Goal: Task Accomplishment & Management: Use online tool/utility

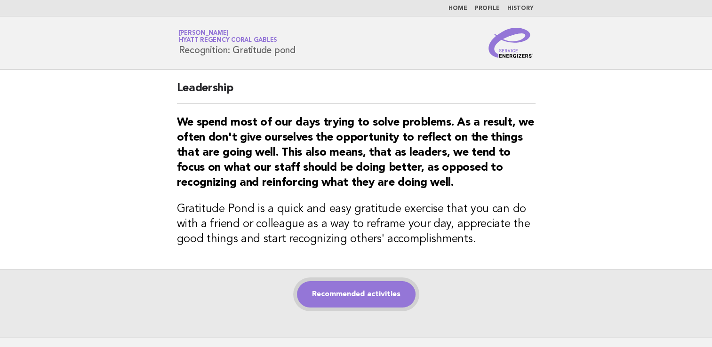
click at [375, 295] on link "Recommended activities" at bounding box center [356, 294] width 119 height 26
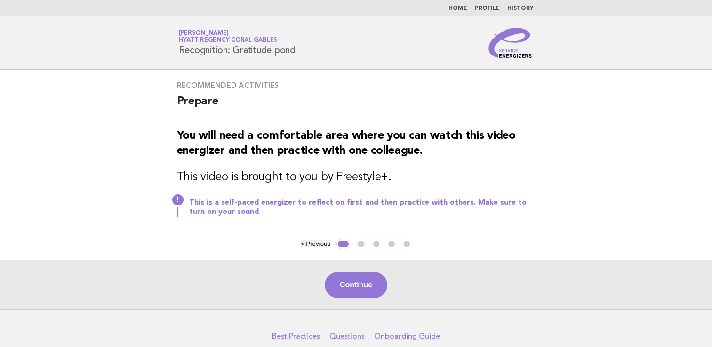
drag, startPoint x: 347, startPoint y: 281, endPoint x: 523, endPoint y: 311, distance: 178.8
click at [347, 279] on button "Continue" at bounding box center [356, 285] width 63 height 26
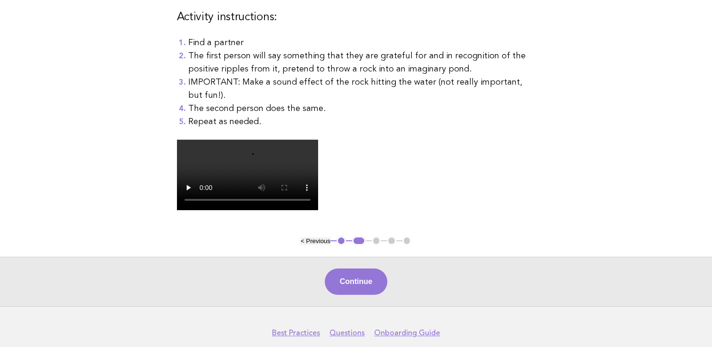
scroll to position [185, 0]
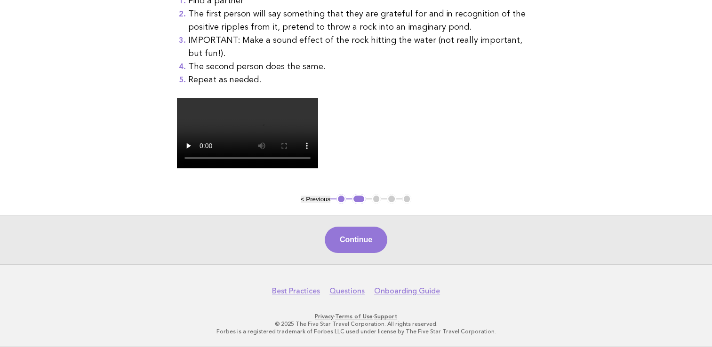
click at [356, 249] on button "Continue" at bounding box center [356, 240] width 63 height 26
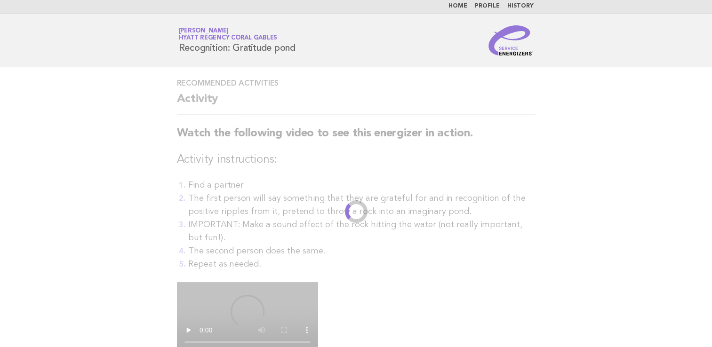
scroll to position [0, 0]
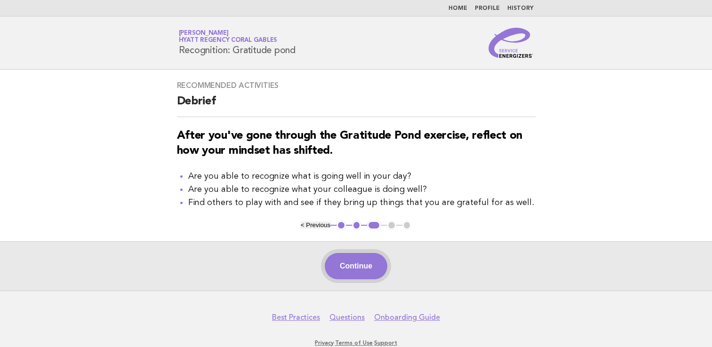
click at [358, 274] on button "Continue" at bounding box center [356, 266] width 63 height 26
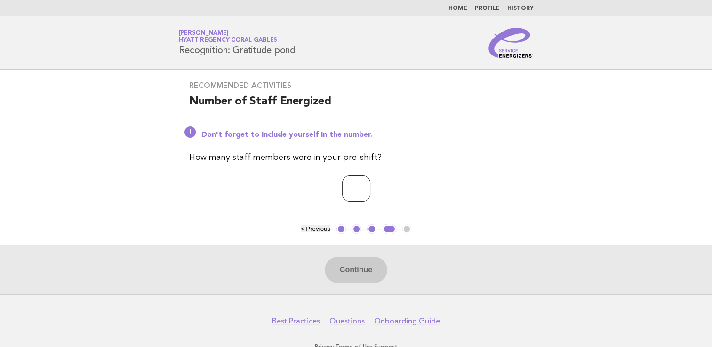
click at [342, 191] on input "number" at bounding box center [356, 189] width 28 height 26
type input "*"
drag, startPoint x: 351, startPoint y: 266, endPoint x: 348, endPoint y: 270, distance: 5.7
click at [348, 269] on button "Continue" at bounding box center [356, 270] width 63 height 26
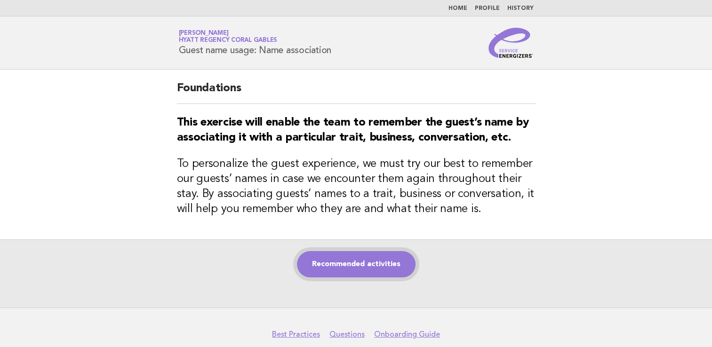
click at [331, 265] on link "Recommended activities" at bounding box center [356, 264] width 119 height 26
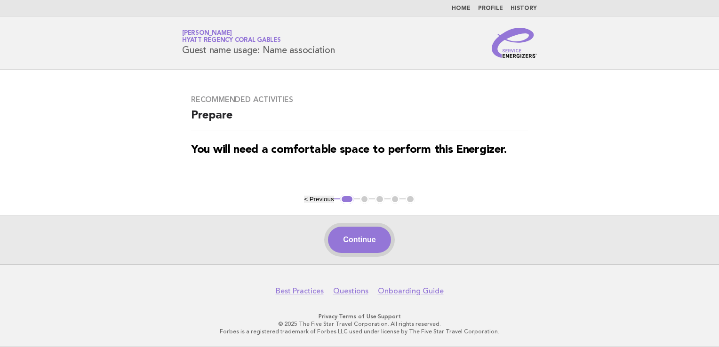
click at [361, 240] on button "Continue" at bounding box center [359, 240] width 63 height 26
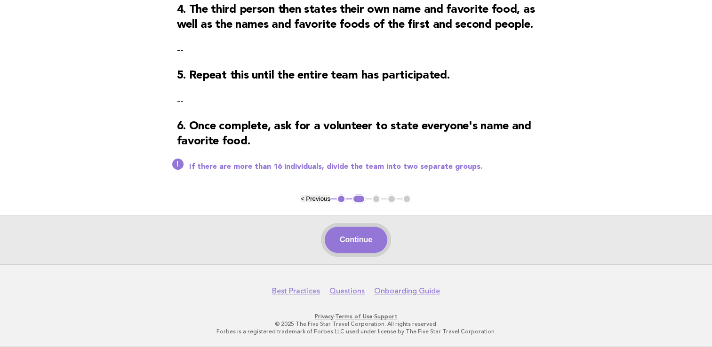
click at [358, 244] on button "Continue" at bounding box center [356, 240] width 63 height 26
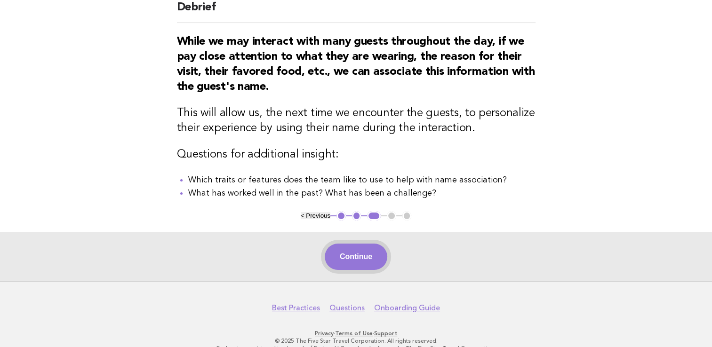
click at [371, 255] on button "Continue" at bounding box center [356, 257] width 63 height 26
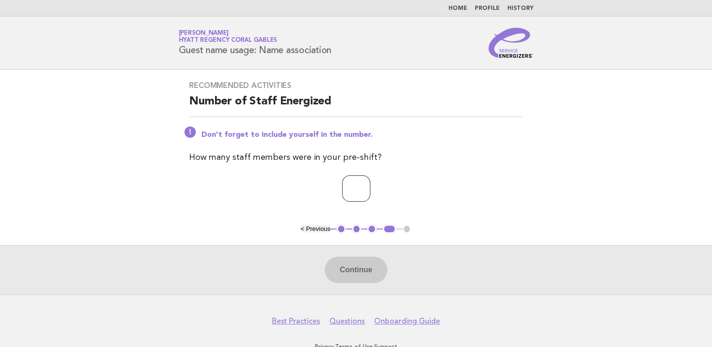
drag, startPoint x: 343, startPoint y: 185, endPoint x: 341, endPoint y: 178, distance: 7.2
click at [343, 183] on input "number" at bounding box center [356, 189] width 28 height 26
type input "*"
click at [345, 280] on button "Continue" at bounding box center [356, 270] width 63 height 26
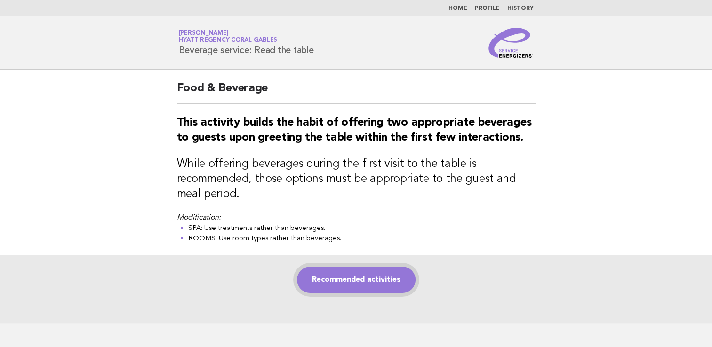
click at [360, 279] on link "Recommended activities" at bounding box center [356, 280] width 119 height 26
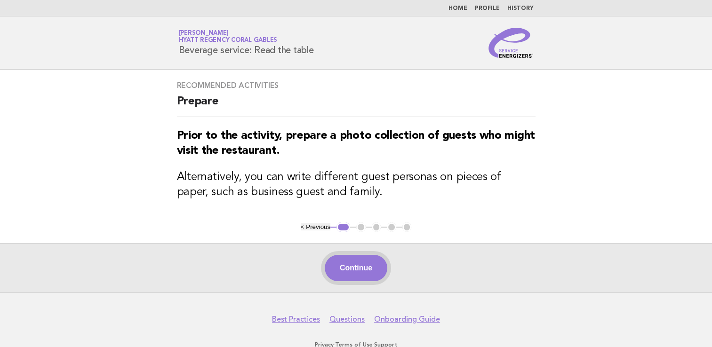
click at [364, 274] on button "Continue" at bounding box center [356, 268] width 63 height 26
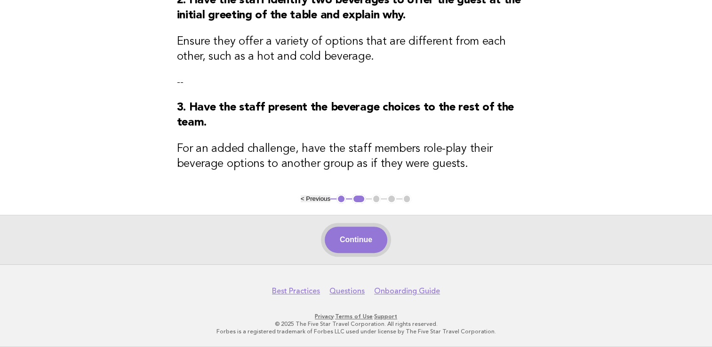
click at [352, 244] on button "Continue" at bounding box center [356, 240] width 63 height 26
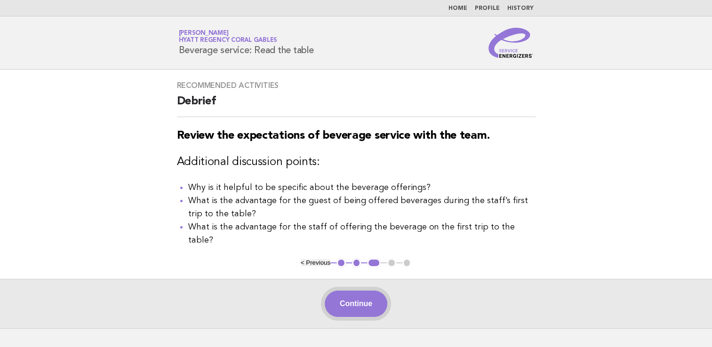
drag, startPoint x: 375, startPoint y: 290, endPoint x: 413, endPoint y: 283, distance: 38.7
click at [375, 291] on button "Continue" at bounding box center [356, 304] width 63 height 26
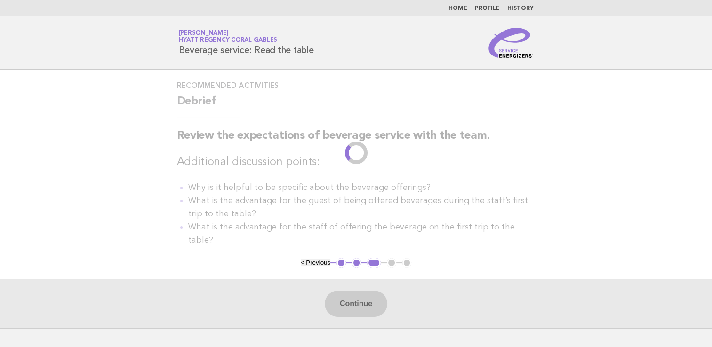
click at [545, 212] on div "Recommended activities Debrief Review the expectations of beverage service with…" at bounding box center [356, 164] width 381 height 189
drag, startPoint x: 559, startPoint y: 185, endPoint x: 412, endPoint y: 225, distance: 152.5
click at [559, 185] on main "Recommended activities Debrief Review the expectations of beverage service with…" at bounding box center [356, 199] width 712 height 259
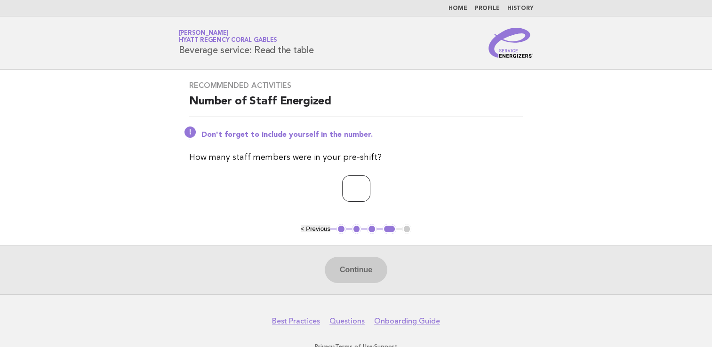
click at [342, 182] on input "number" at bounding box center [356, 189] width 28 height 26
type input "*"
click at [341, 272] on button "Continue" at bounding box center [356, 270] width 63 height 26
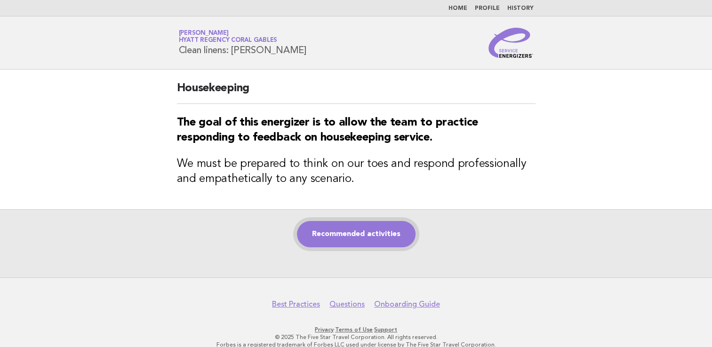
click at [370, 236] on link "Recommended activities" at bounding box center [356, 234] width 119 height 26
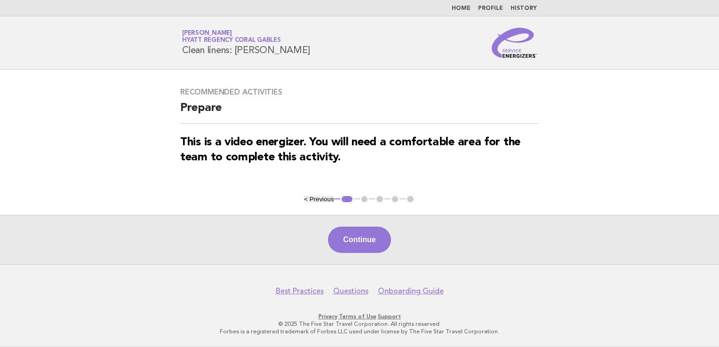
click at [359, 227] on div "Continue" at bounding box center [359, 239] width 719 height 49
click at [365, 234] on button "Continue" at bounding box center [359, 240] width 63 height 26
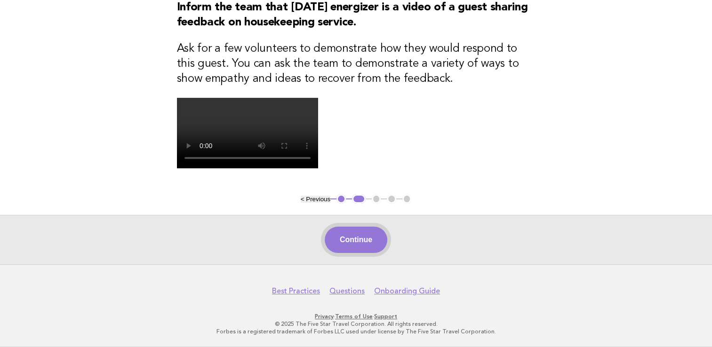
click at [360, 246] on button "Continue" at bounding box center [356, 240] width 63 height 26
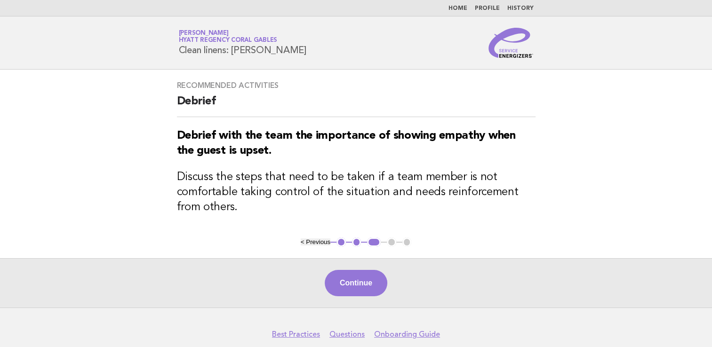
click at [359, 276] on button "Continue" at bounding box center [356, 283] width 63 height 26
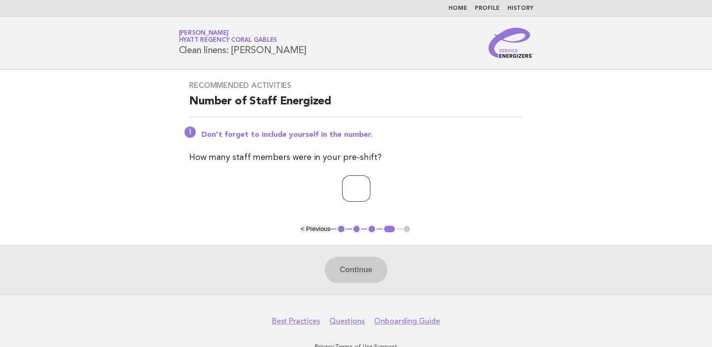
click at [348, 184] on input "number" at bounding box center [356, 189] width 28 height 26
type input "*"
drag, startPoint x: 349, startPoint y: 255, endPoint x: 349, endPoint y: 264, distance: 9.4
click at [349, 259] on div "Continue" at bounding box center [356, 269] width 712 height 49
drag, startPoint x: 350, startPoint y: 265, endPoint x: 542, endPoint y: 334, distance: 203.9
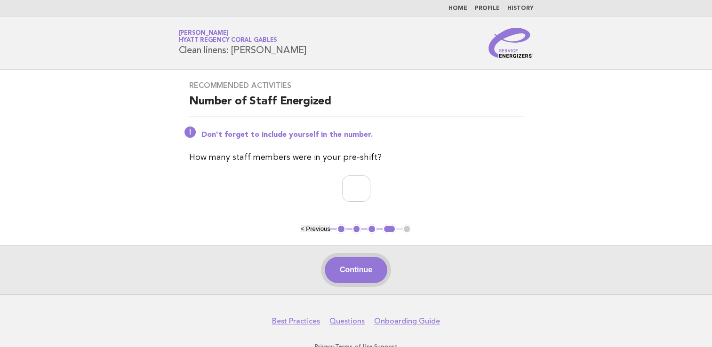
click at [353, 265] on button "Continue" at bounding box center [356, 270] width 63 height 26
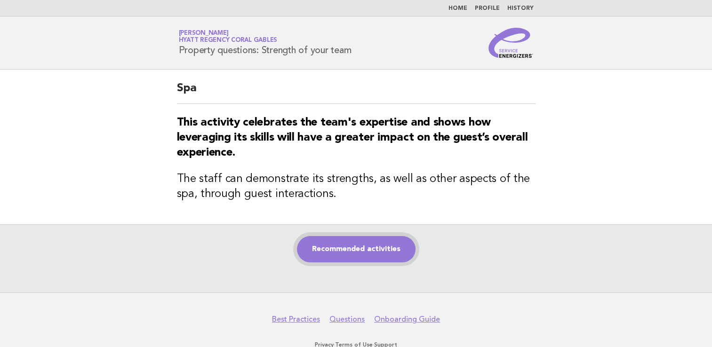
drag, startPoint x: 349, startPoint y: 248, endPoint x: 346, endPoint y: 261, distance: 13.1
click at [349, 248] on link "Recommended activities" at bounding box center [356, 249] width 119 height 26
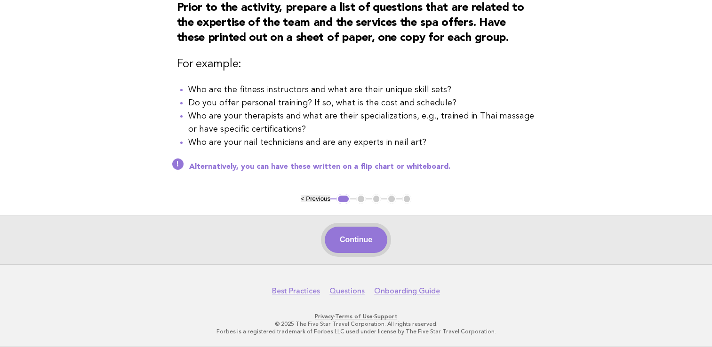
click at [361, 244] on button "Continue" at bounding box center [356, 240] width 63 height 26
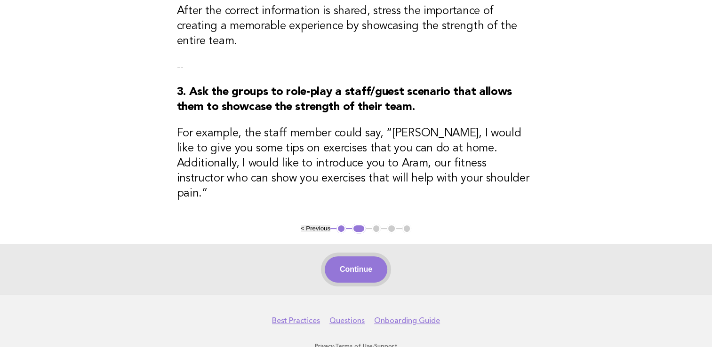
click at [365, 256] on button "Continue" at bounding box center [356, 269] width 63 height 26
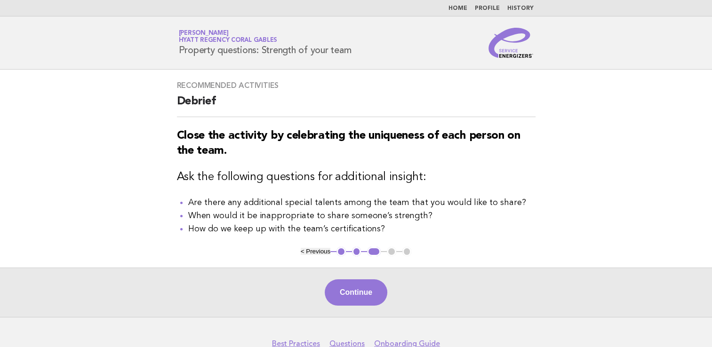
click at [360, 284] on button "Continue" at bounding box center [356, 292] width 63 height 26
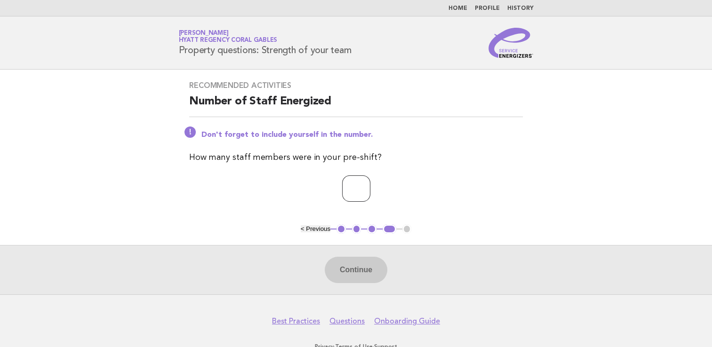
click at [352, 195] on input "number" at bounding box center [356, 189] width 28 height 26
type input "*"
click at [363, 276] on button "Continue" at bounding box center [356, 270] width 63 height 26
